Goal: Information Seeking & Learning: Learn about a topic

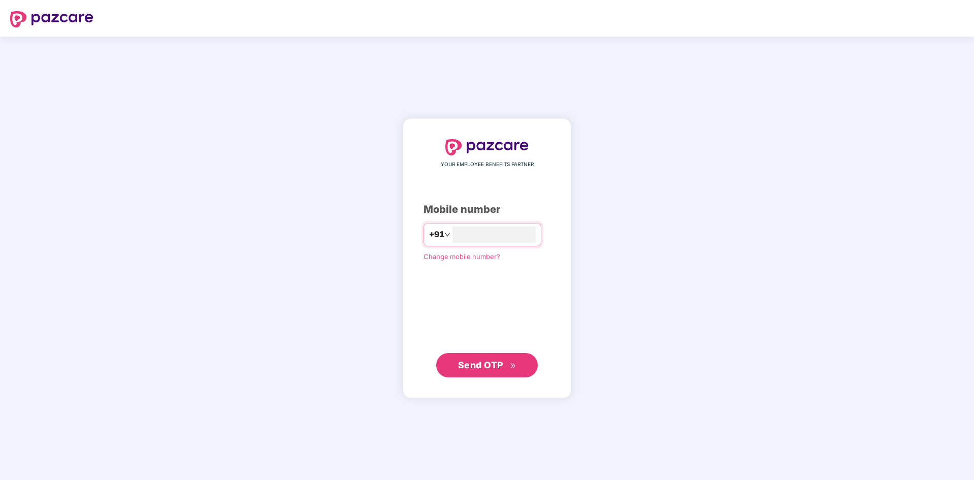
type input "**********"
click at [680, 218] on div "**********" at bounding box center [487, 258] width 974 height 443
click at [512, 368] on icon "double-right" at bounding box center [513, 365] width 7 height 7
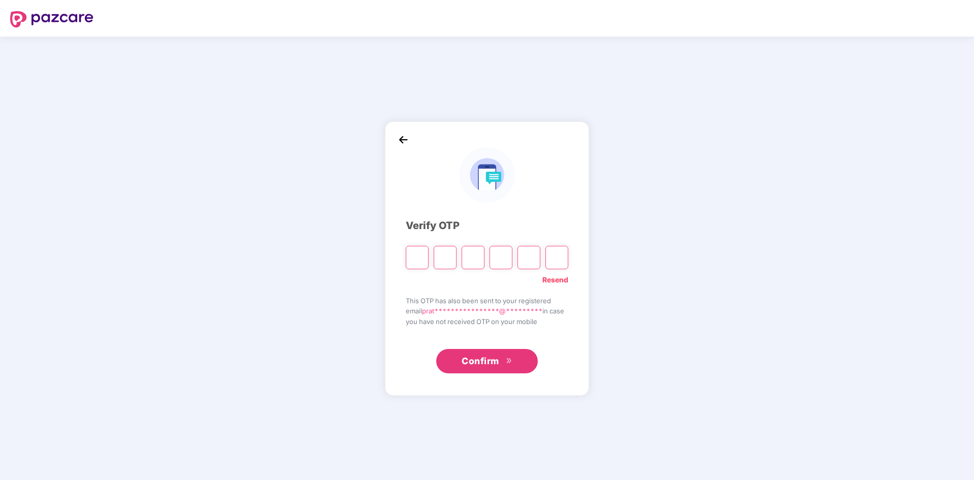
type input "*"
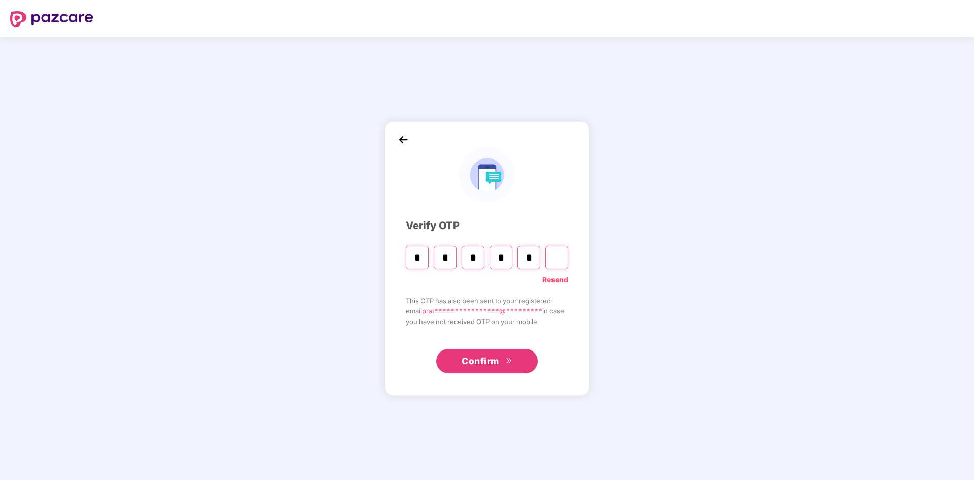
type input "*"
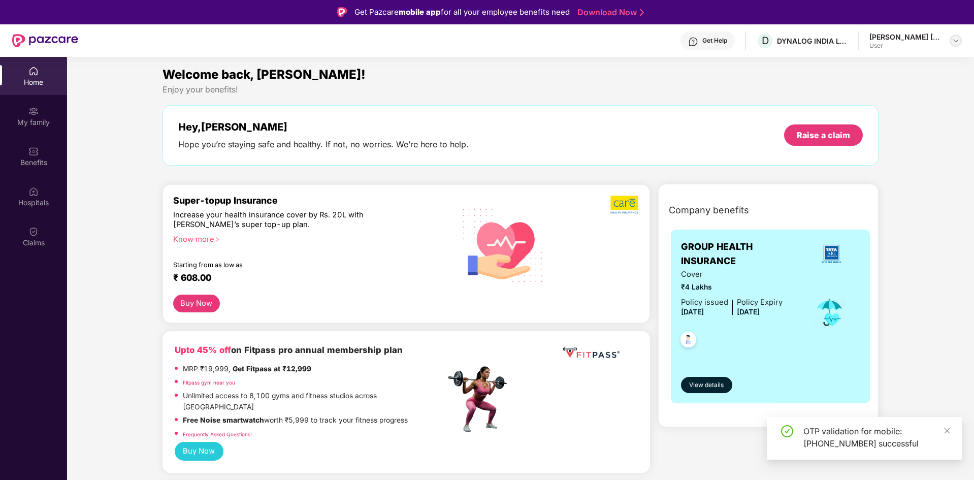
click at [953, 43] on img at bounding box center [955, 41] width 8 height 8
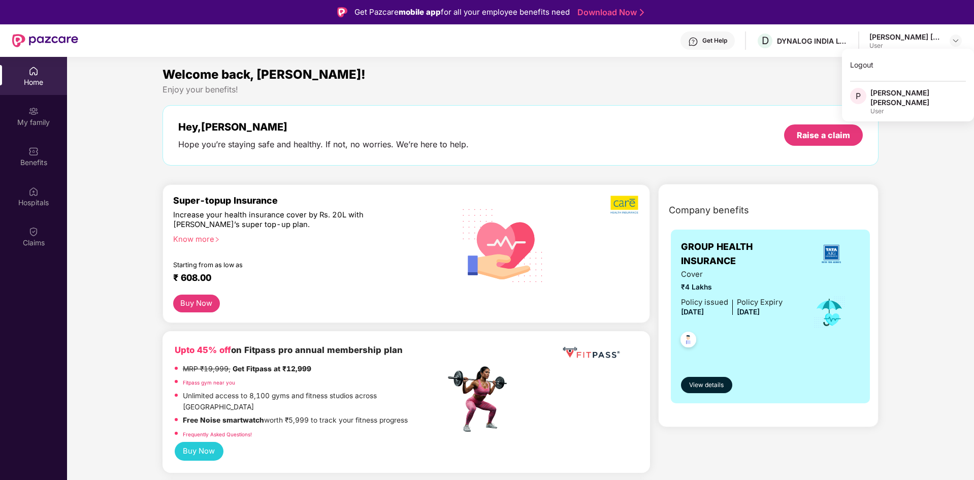
click at [474, 87] on div "Enjoy your benefits!" at bounding box center [520, 89] width 716 height 11
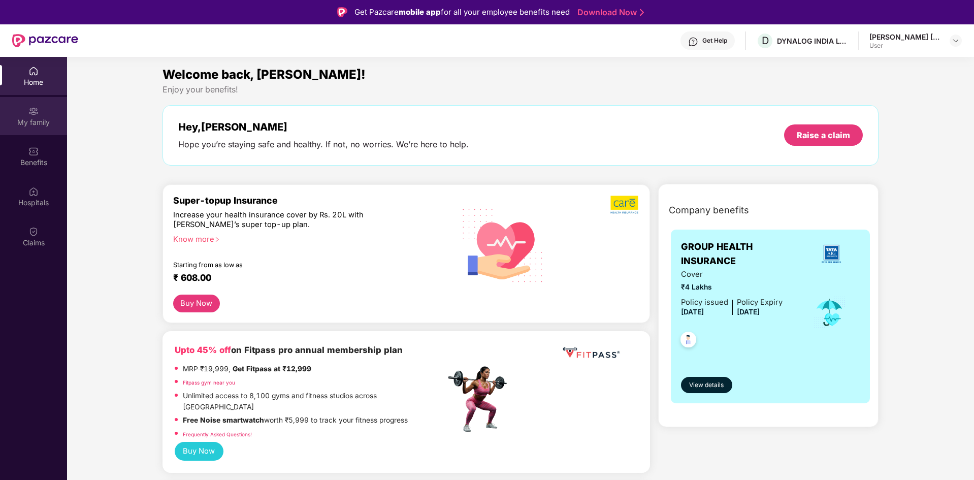
click at [43, 127] on div "My family" at bounding box center [33, 116] width 67 height 38
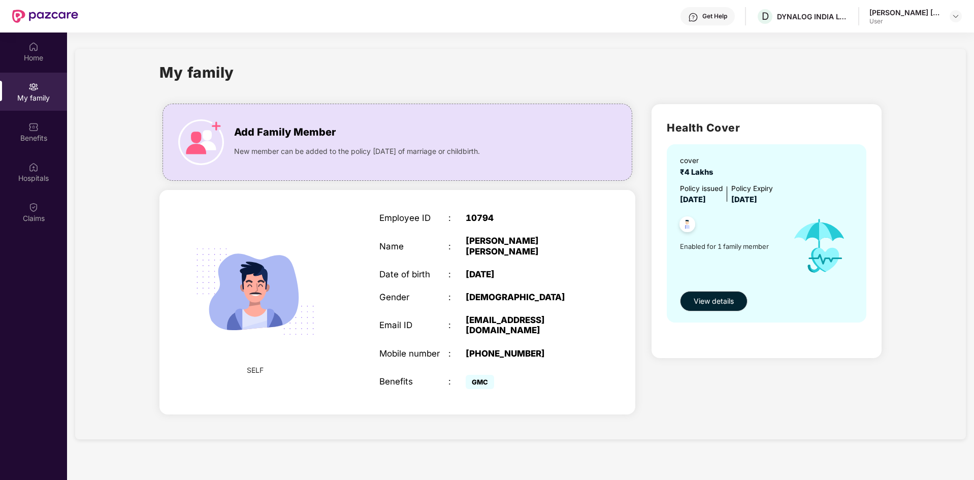
scroll to position [6, 0]
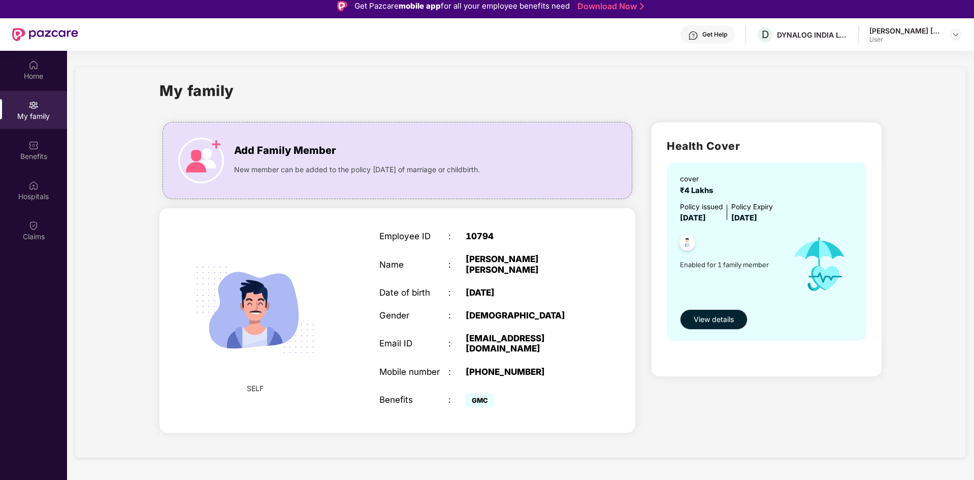
click at [480, 402] on span "GMC" at bounding box center [479, 400] width 28 height 14
click at [705, 319] on span "View details" at bounding box center [713, 319] width 40 height 11
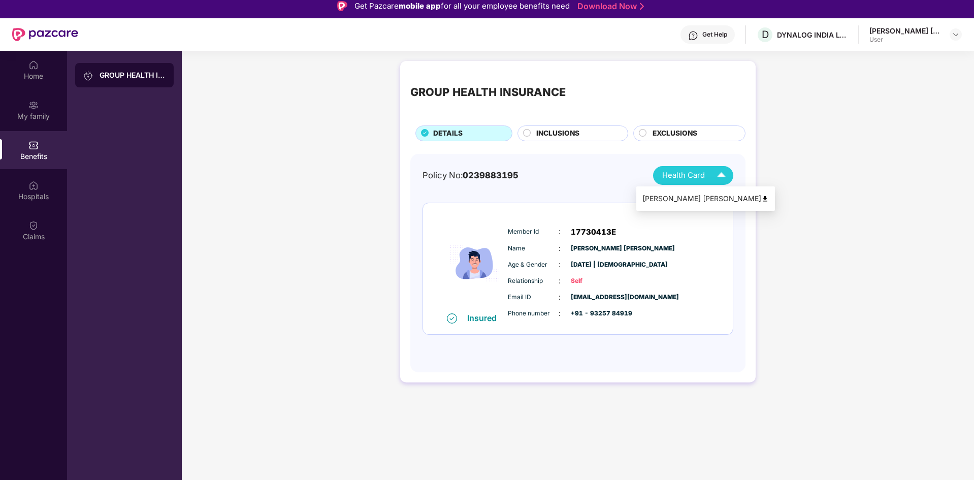
click at [702, 177] on span "Health Card" at bounding box center [683, 176] width 43 height 12
click at [709, 196] on div "[PERSON_NAME] [PERSON_NAME]" at bounding box center [705, 198] width 126 height 11
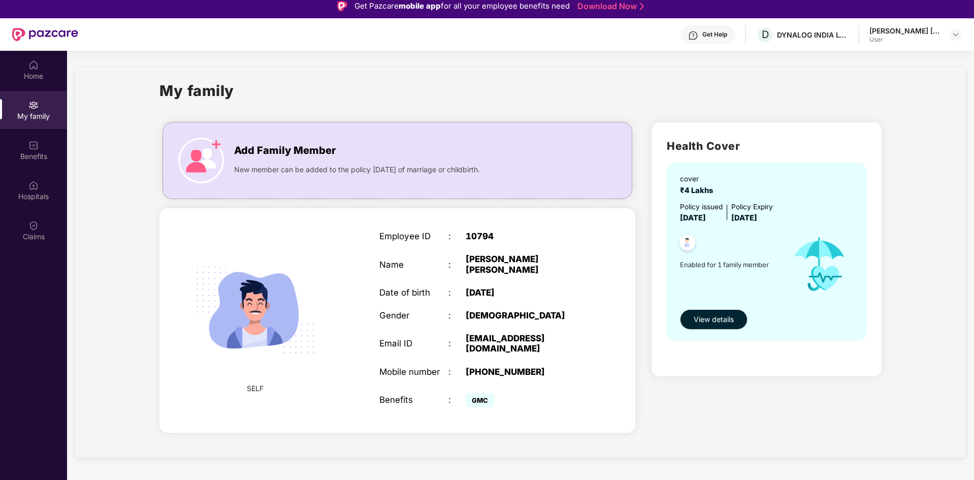
click at [483, 402] on span "GMC" at bounding box center [479, 400] width 28 height 14
click at [697, 313] on button "View details" at bounding box center [714, 319] width 68 height 20
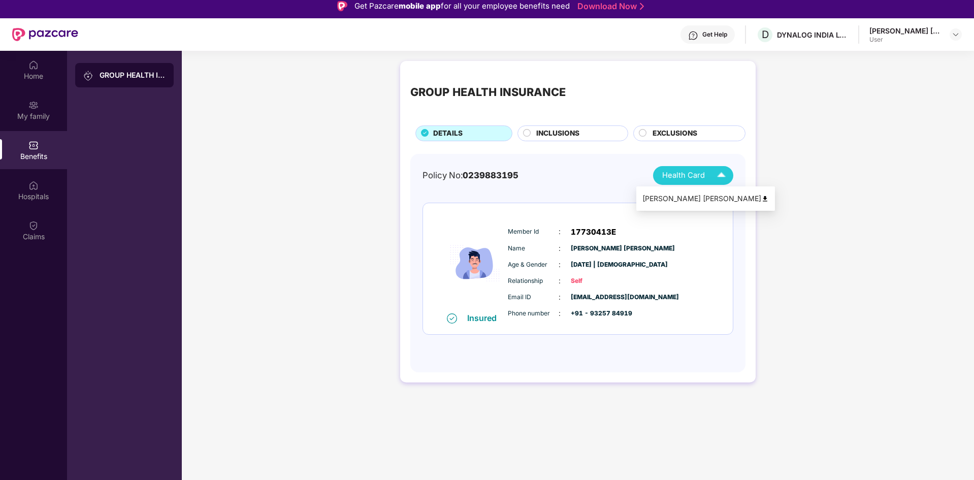
click at [675, 180] on span "Health Card" at bounding box center [683, 176] width 43 height 12
click at [794, 189] on div "GROUP HEALTH INSURANCE DETAILS INCLUSIONS EXCLUSIONS Policy No: 0239883195 Heal…" at bounding box center [578, 227] width 792 height 342
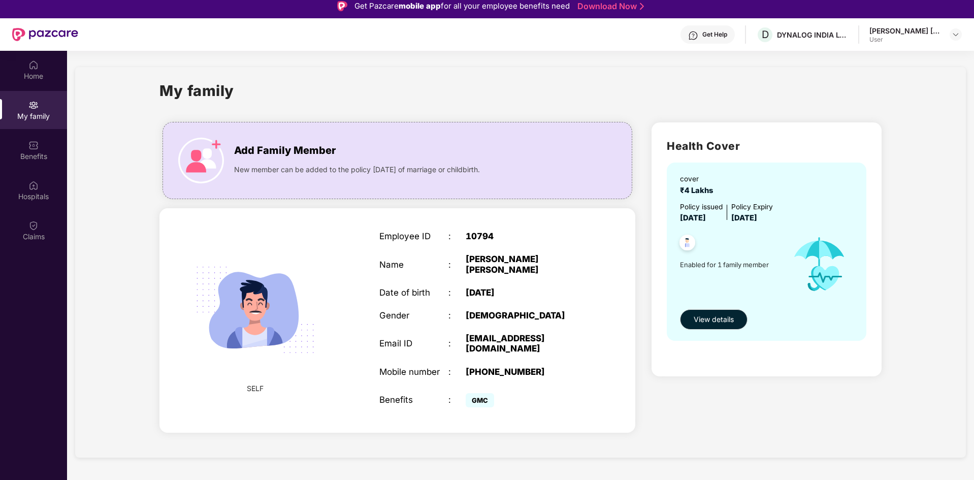
click at [481, 398] on span "GMC" at bounding box center [479, 400] width 28 height 14
click at [481, 413] on div "Employee ID : 10794 Name : [PERSON_NAME] [PERSON_NAME] Date of birth : [DEMOGRA…" at bounding box center [483, 320] width 228 height 204
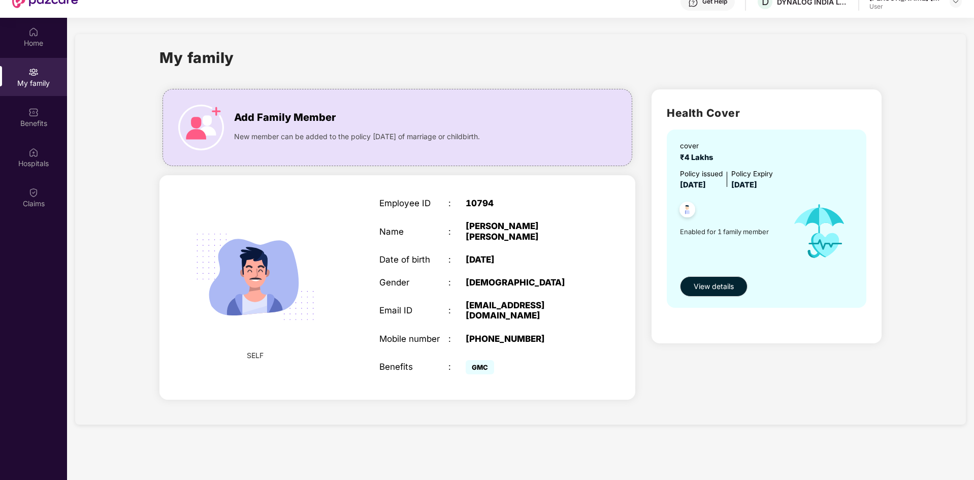
scroll to position [57, 0]
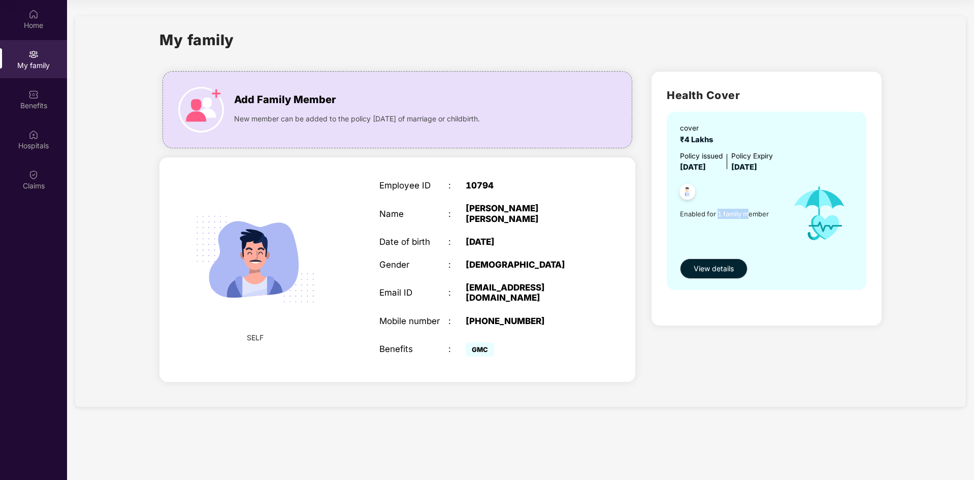
drag, startPoint x: 719, startPoint y: 214, endPoint x: 747, endPoint y: 215, distance: 27.9
click at [747, 215] on span "Enabled for 1 family member" at bounding box center [731, 214] width 102 height 10
click at [746, 217] on span "Enabled for 1 family member" at bounding box center [731, 214] width 102 height 10
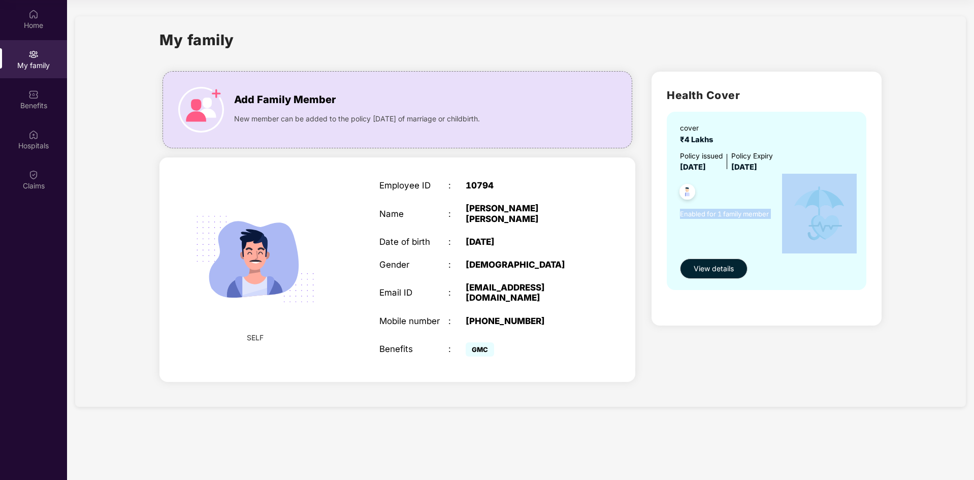
click at [746, 217] on span "Enabled for 1 family member" at bounding box center [731, 214] width 102 height 10
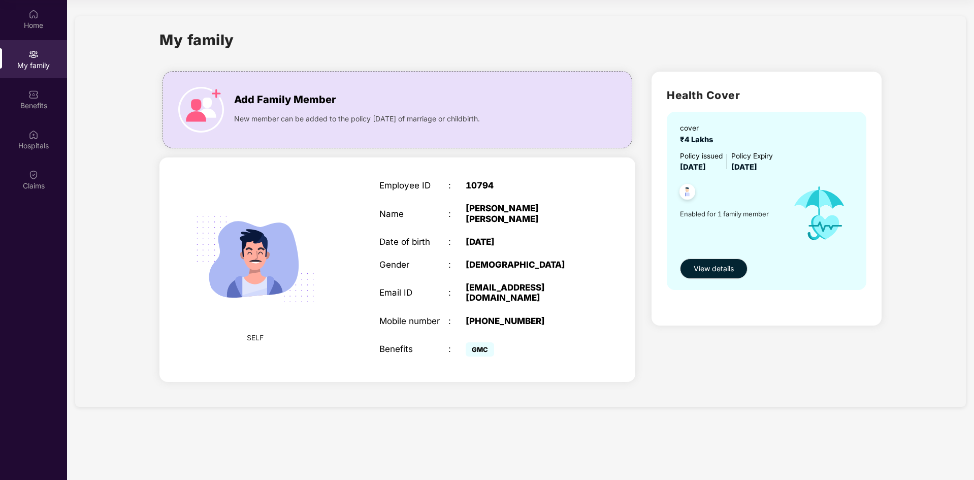
click at [685, 138] on span "₹4 Lakhs" at bounding box center [698, 139] width 37 height 9
click at [684, 138] on span "₹4 Lakhs" at bounding box center [698, 139] width 37 height 9
click at [686, 169] on span "[DATE]" at bounding box center [693, 166] width 26 height 9
click at [31, 184] on div "Claims" at bounding box center [33, 186] width 67 height 10
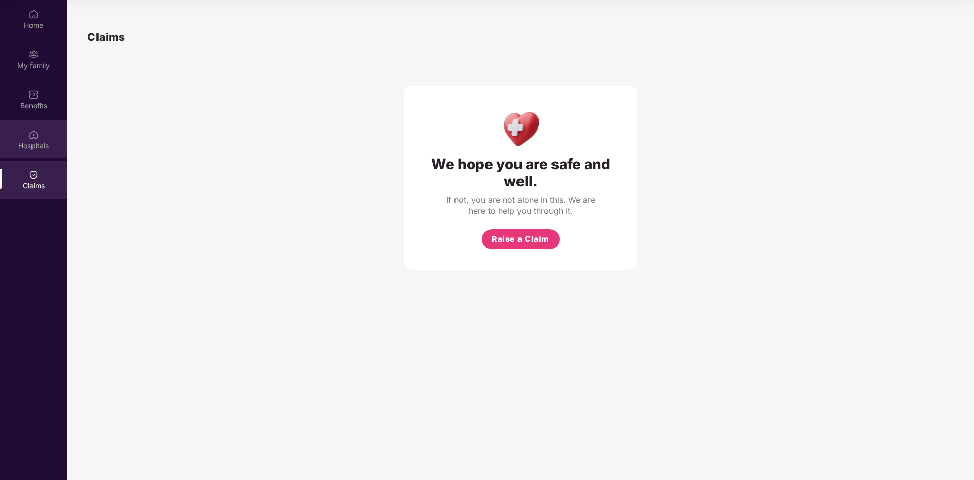
click at [21, 142] on div "Hospitals" at bounding box center [33, 146] width 67 height 10
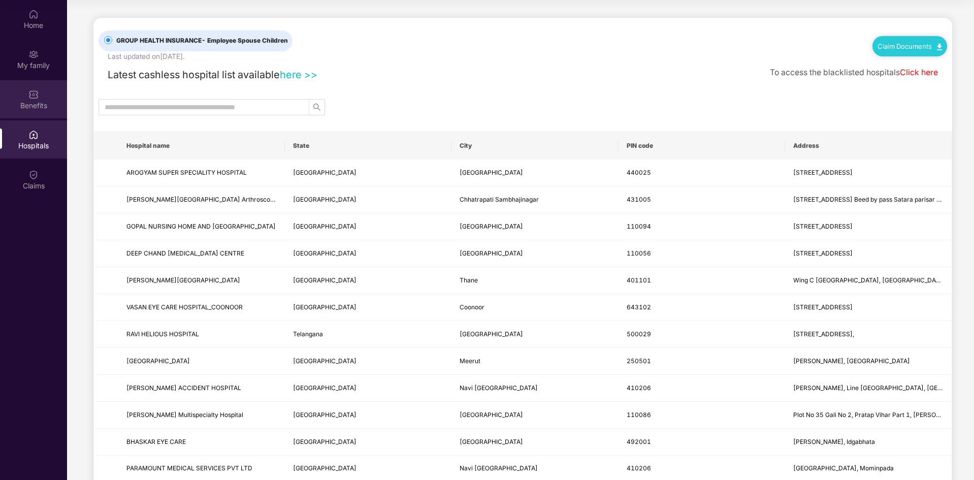
click at [35, 106] on div "Benefits" at bounding box center [33, 106] width 67 height 10
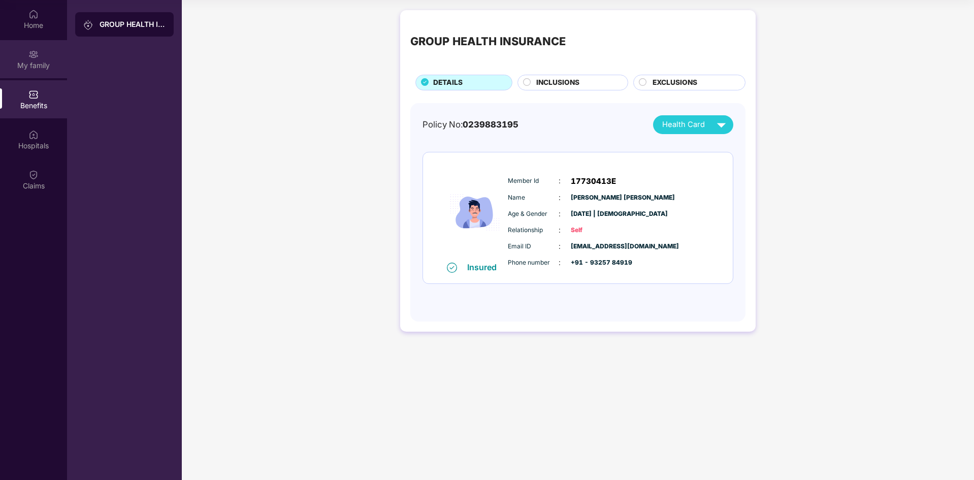
click at [24, 61] on div "My family" at bounding box center [33, 65] width 67 height 10
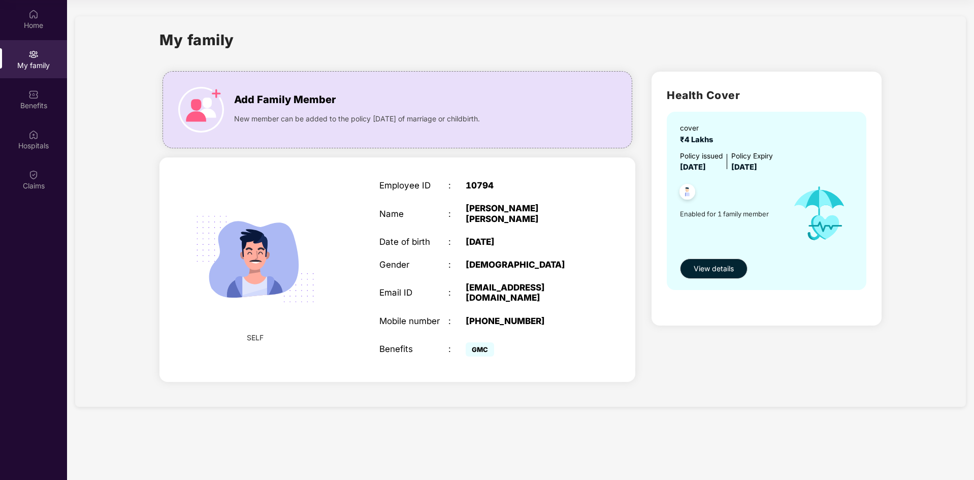
click at [683, 143] on span "₹4 Lakhs" at bounding box center [698, 139] width 37 height 9
drag, startPoint x: 716, startPoint y: 215, endPoint x: 723, endPoint y: 215, distance: 6.6
click at [723, 215] on span "Enabled for 1 family member" at bounding box center [731, 214] width 102 height 10
drag, startPoint x: 722, startPoint y: 221, endPoint x: 711, endPoint y: 217, distance: 11.9
click at [721, 221] on div "Enabled for 1 family member" at bounding box center [731, 214] width 102 height 80
